Goal: Check status: Check status

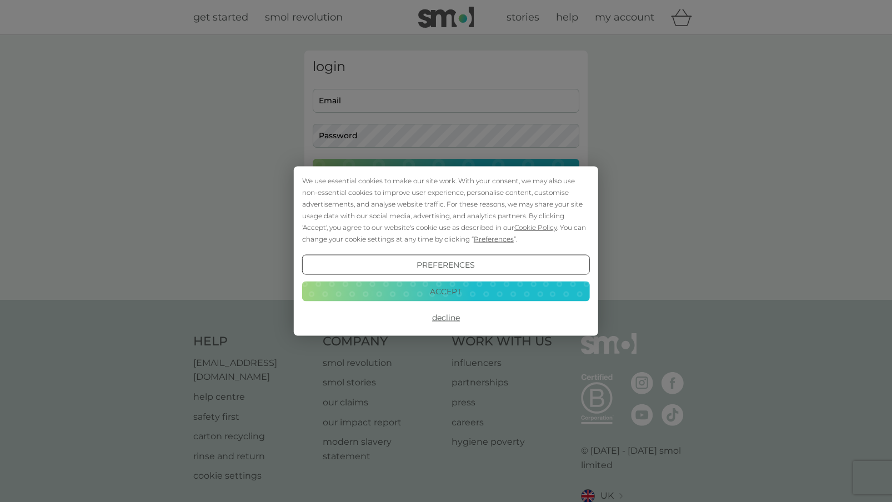
click at [497, 286] on button "Accept" at bounding box center [446, 291] width 288 height 20
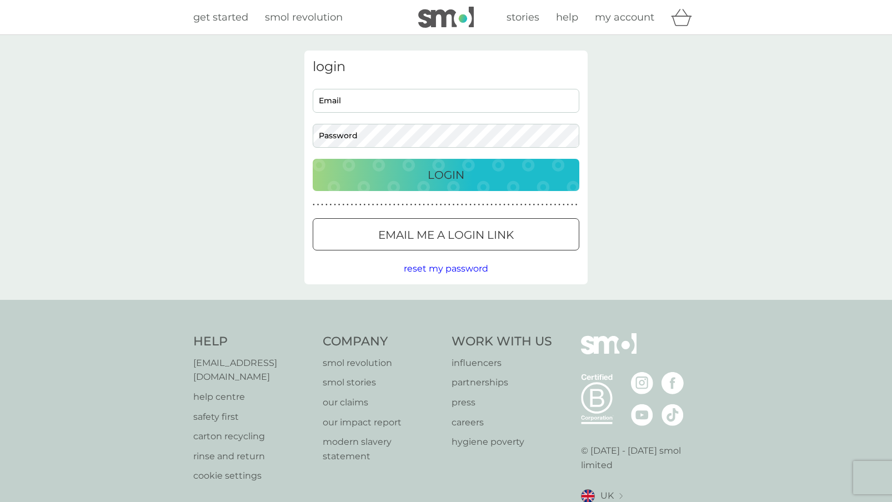
type input "[EMAIL_ADDRESS][DOMAIN_NAME]"
click at [453, 181] on p "Login" at bounding box center [446, 175] width 37 height 18
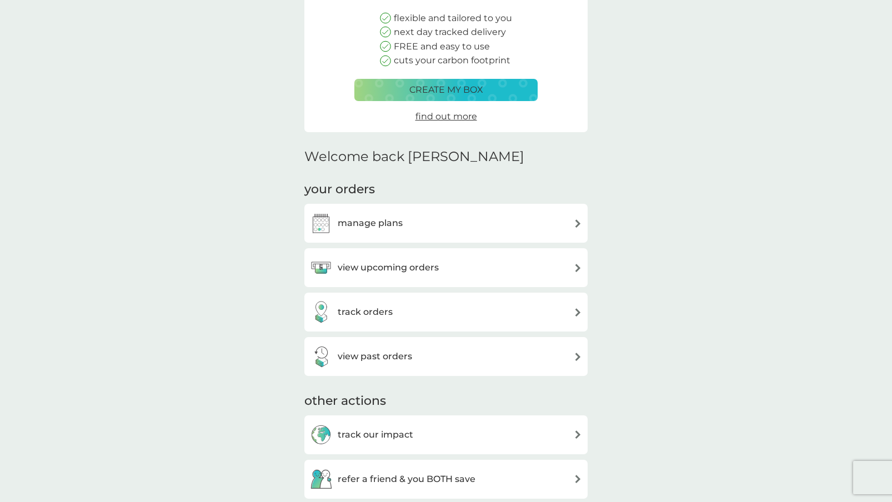
scroll to position [235, 0]
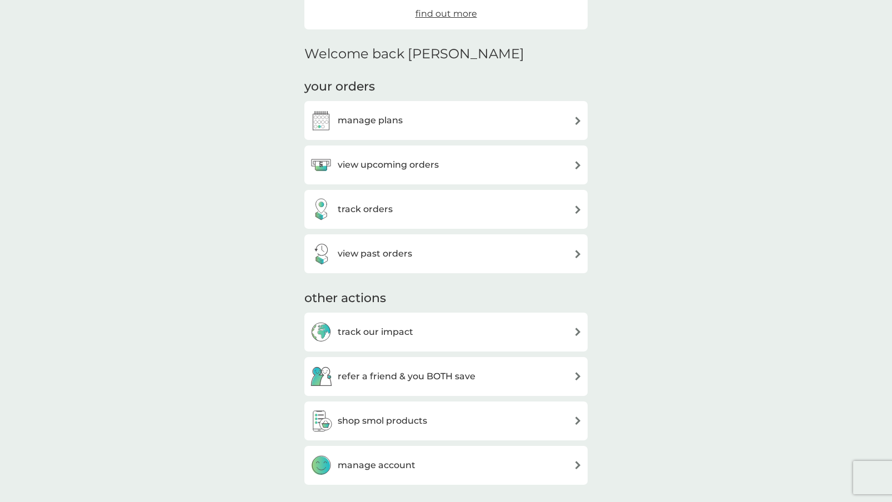
click at [450, 210] on div "track orders" at bounding box center [446, 209] width 272 height 22
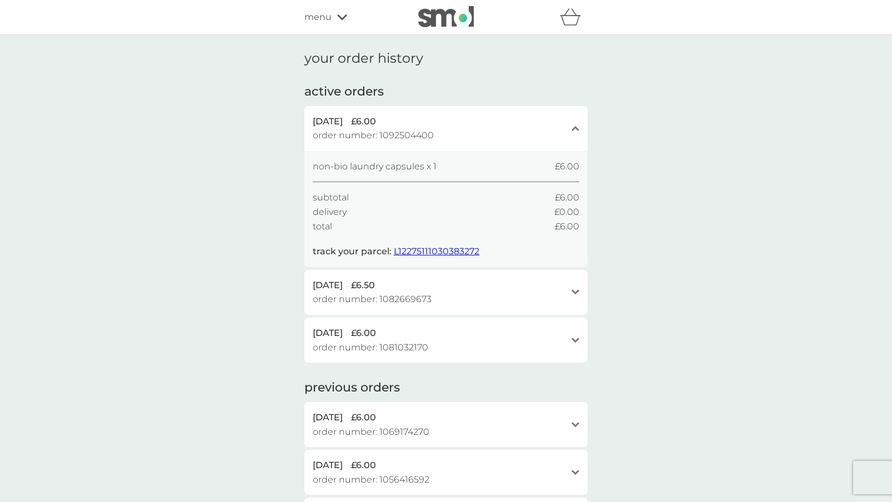
click at [340, 16] on icon at bounding box center [342, 17] width 10 height 7
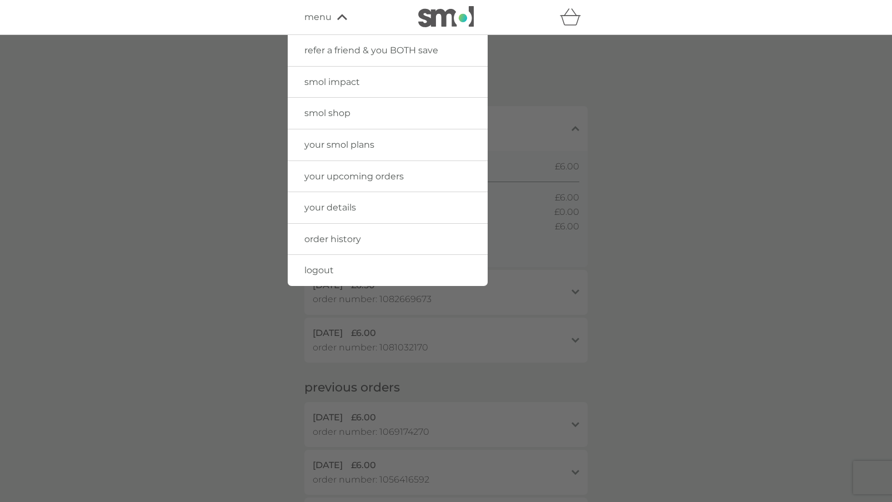
click at [340, 16] on icon at bounding box center [342, 17] width 10 height 6
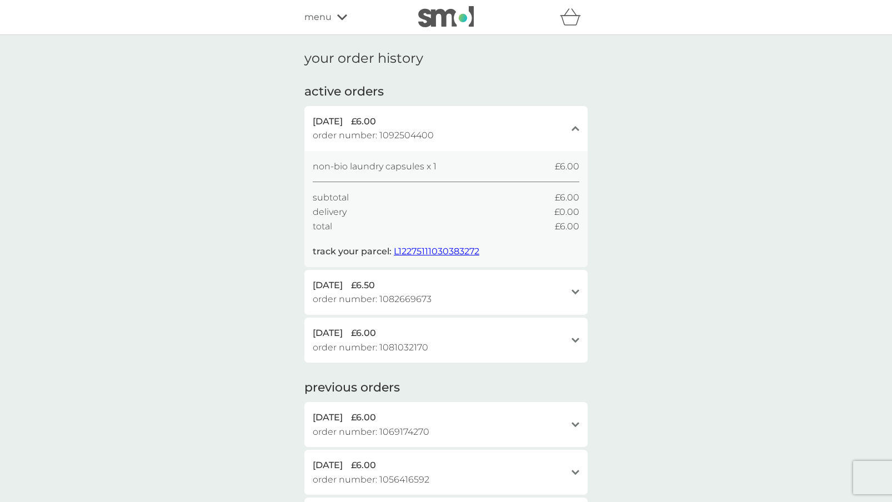
click at [453, 17] on img at bounding box center [446, 16] width 56 height 21
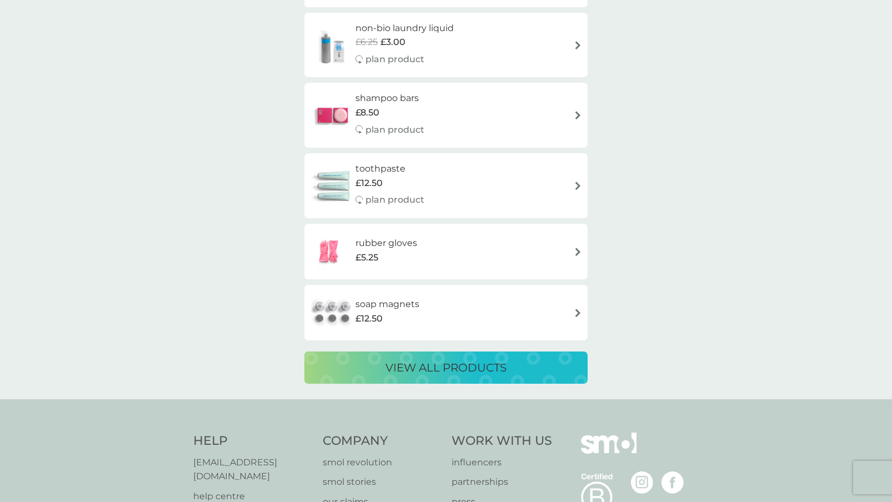
scroll to position [2014, 0]
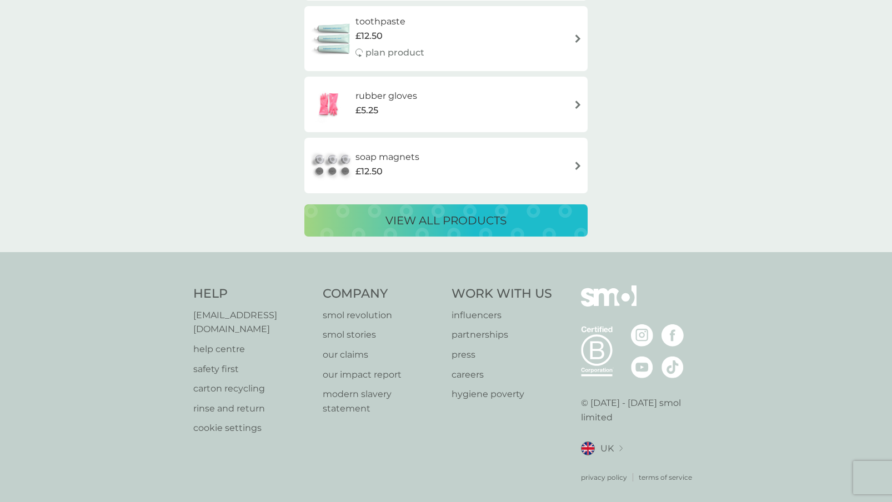
click at [250, 315] on p "[EMAIL_ADDRESS][DOMAIN_NAME]" at bounding box center [252, 322] width 118 height 28
drag, startPoint x: 181, startPoint y: 316, endPoint x: 309, endPoint y: 317, distance: 128.4
click at [309, 317] on div "Help [EMAIL_ADDRESS][DOMAIN_NAME] help centre safety first carton recycling rin…" at bounding box center [446, 384] width 892 height 264
copy p "[EMAIL_ADDRESS][DOMAIN_NAME]"
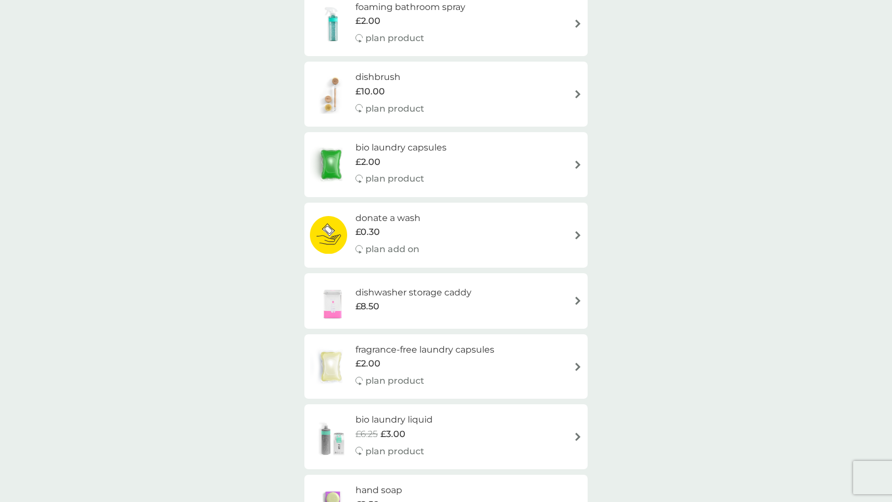
scroll to position [0, 0]
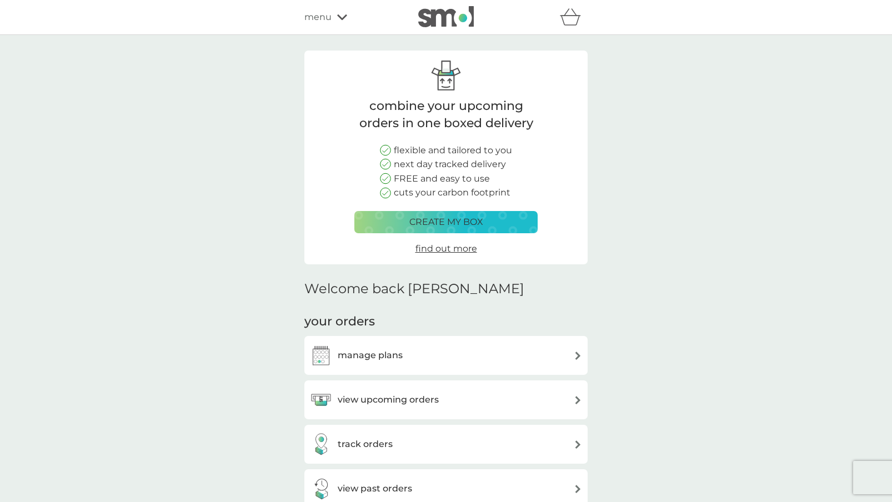
click at [338, 21] on div "menu" at bounding box center [351, 17] width 94 height 14
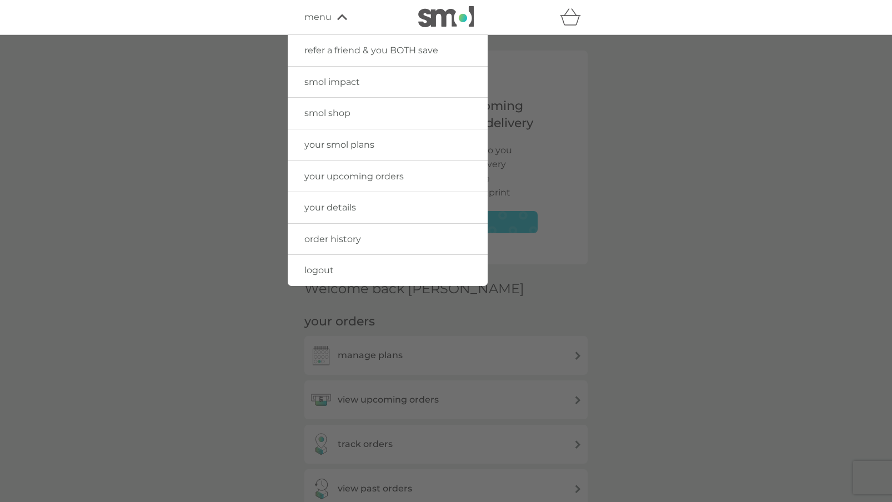
click at [333, 205] on span "your details" at bounding box center [330, 207] width 52 height 11
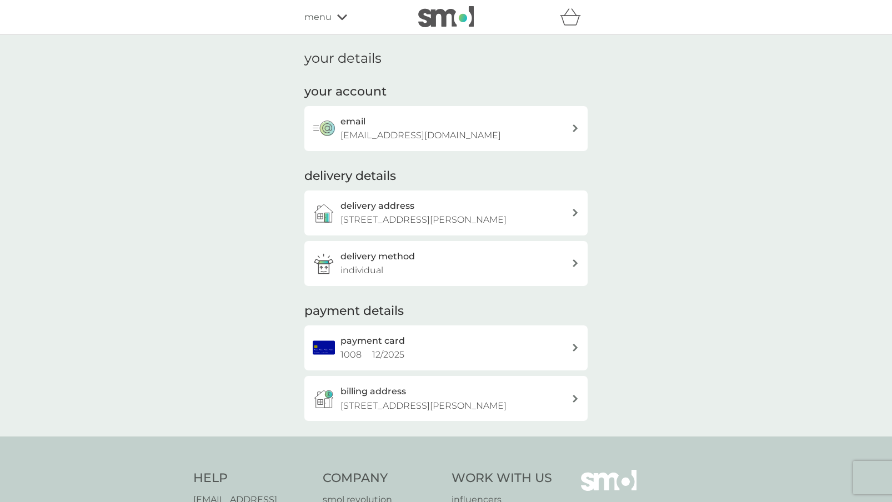
click at [389, 127] on div "email [EMAIL_ADDRESS][DOMAIN_NAME]" at bounding box center [456, 128] width 231 height 28
click at [339, 27] on div "refer a friend & you BOTH save smol impact smol shop your smol plans your upcom…" at bounding box center [445, 17] width 283 height 22
click at [339, 15] on icon at bounding box center [342, 17] width 10 height 7
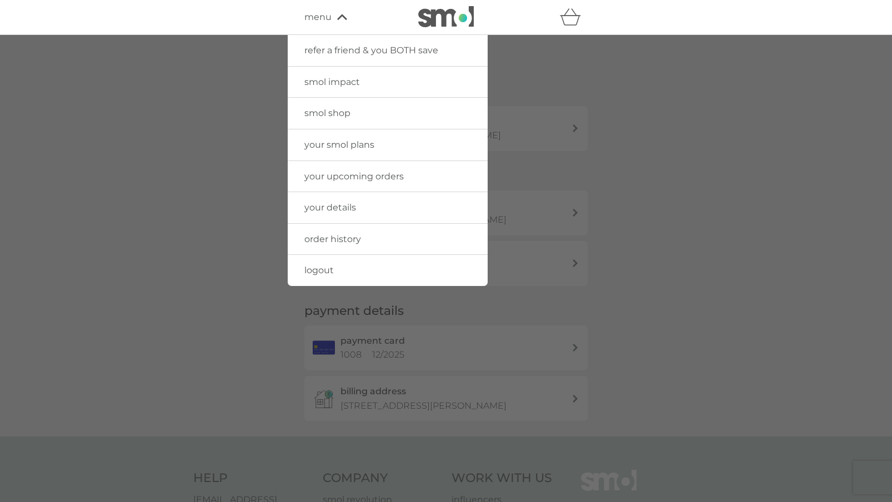
click at [346, 242] on span "order history" at bounding box center [332, 239] width 57 height 11
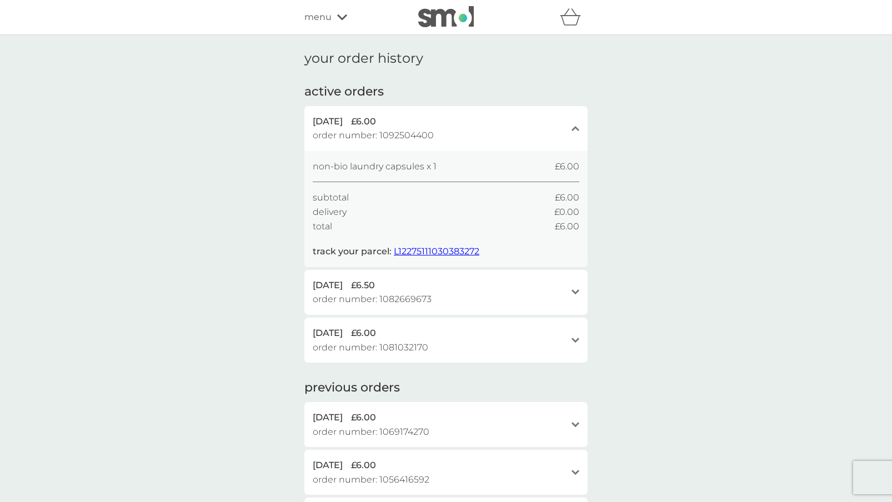
click at [399, 135] on span "order number: 1092504400" at bounding box center [373, 135] width 121 height 14
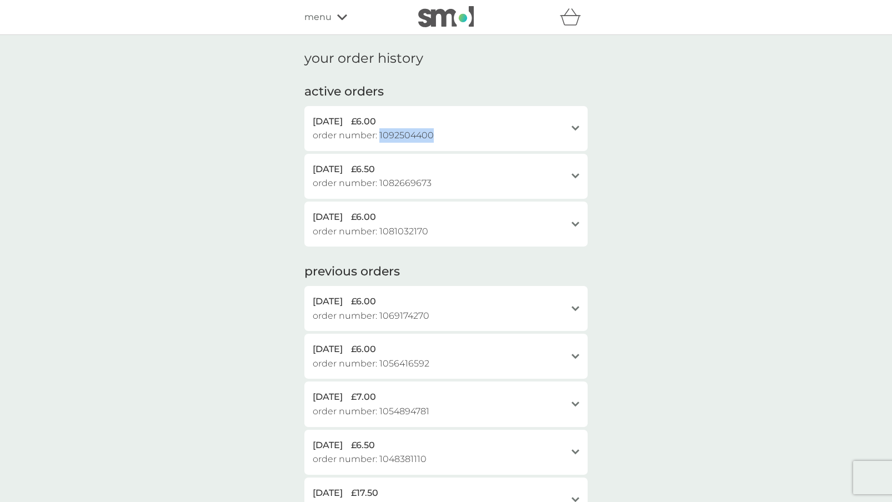
click at [399, 135] on span "order number: 1092504400" at bounding box center [373, 135] width 121 height 14
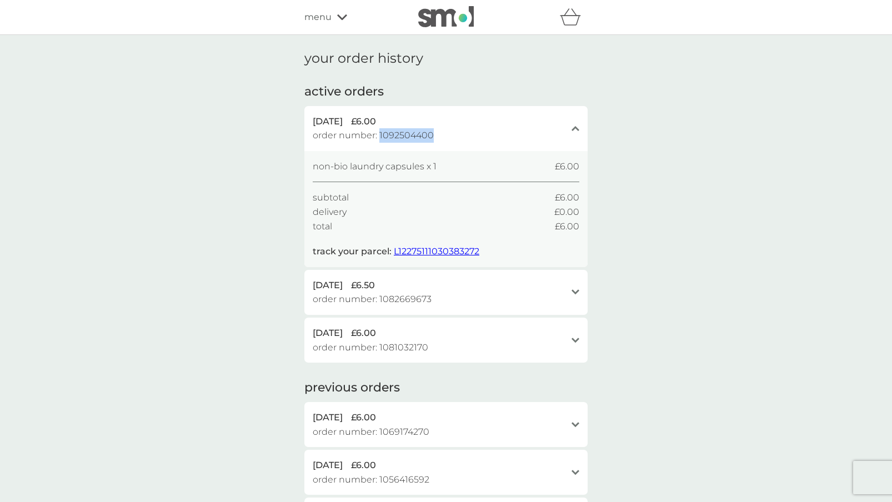
copy span "1092504400"
click at [408, 301] on span "order number: 1082669673" at bounding box center [372, 299] width 119 height 14
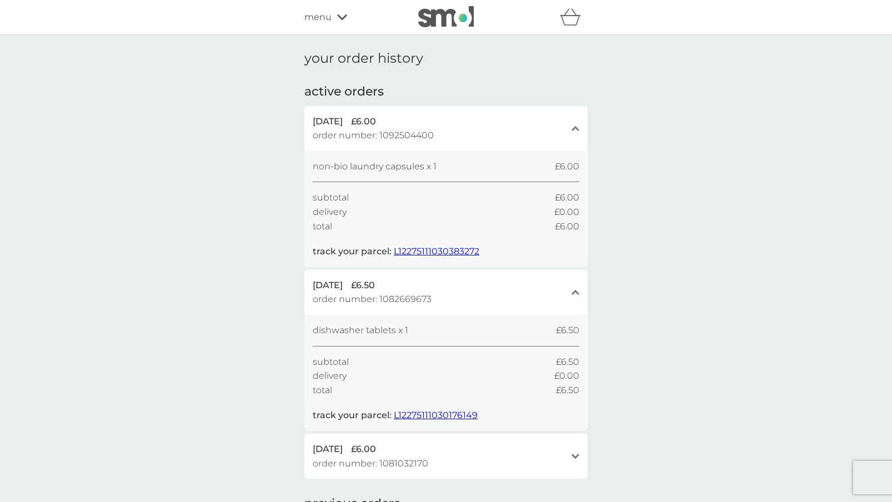
click at [401, 301] on span "order number: 1082669673" at bounding box center [372, 299] width 119 height 14
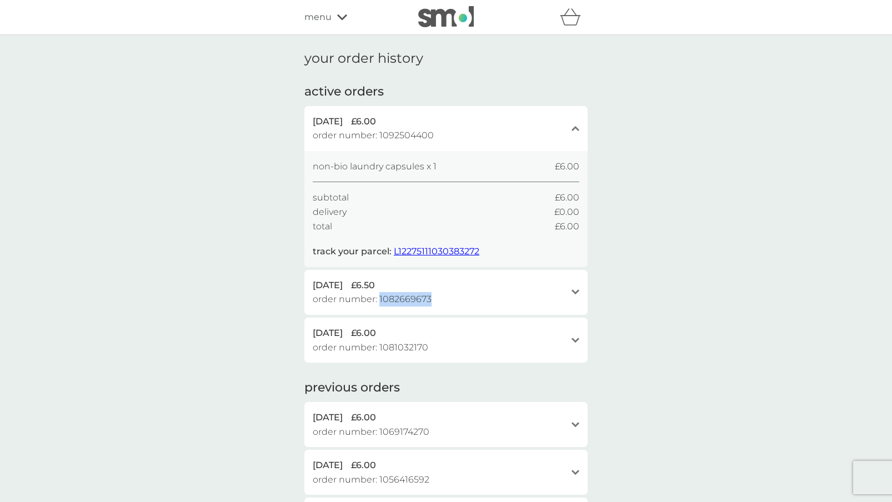
click at [400, 301] on span "order number: 1082669673" at bounding box center [372, 299] width 119 height 14
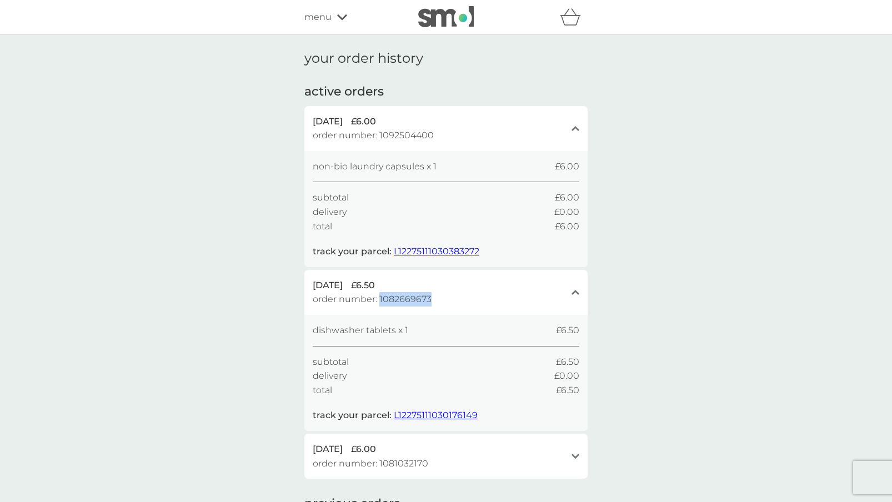
copy span "1082669673"
click at [406, 455] on div "[DATE] £6.00" at bounding box center [439, 449] width 253 height 14
click at [406, 463] on span "order number: 1081032170" at bounding box center [371, 464] width 116 height 14
copy span "1081032170"
